Goal: Task Accomplishment & Management: Complete application form

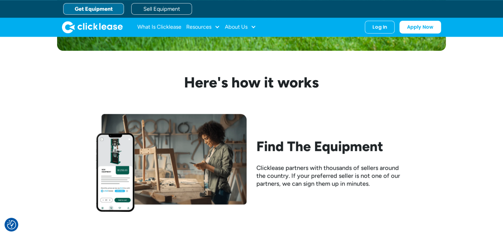
click at [419, 28] on link "Apply Now" at bounding box center [420, 27] width 42 height 13
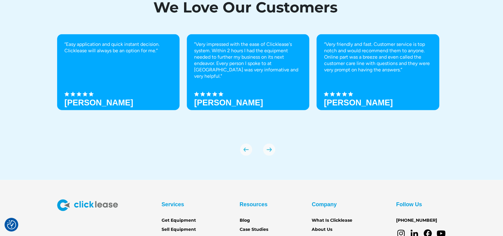
scroll to position [2141, 0]
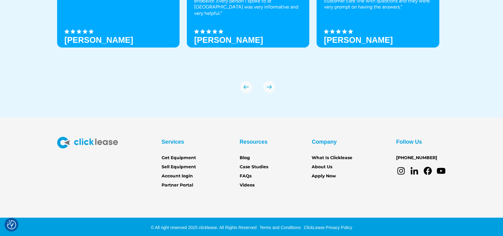
click at [177, 155] on link "Get Equipment" at bounding box center [179, 157] width 34 height 7
